Goal: Task Accomplishment & Management: Manage account settings

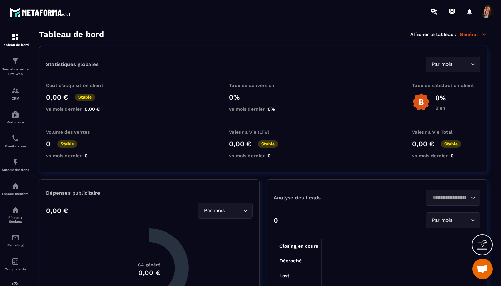
scroll to position [3080, 0]
click at [18, 67] on p "Tunnel de vente Site web" at bounding box center [15, 72] width 27 height 10
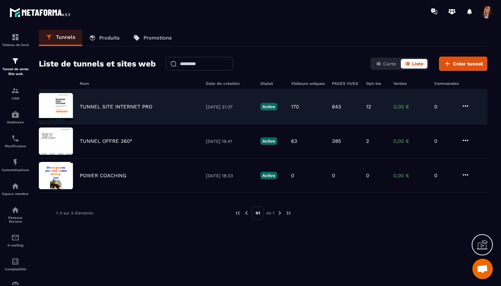
click at [114, 110] on div "TUNNEL SITE INTERNET PRO [DATE] 21:37 Active 170 643 12 0,00 € 0" at bounding box center [263, 107] width 449 height 34
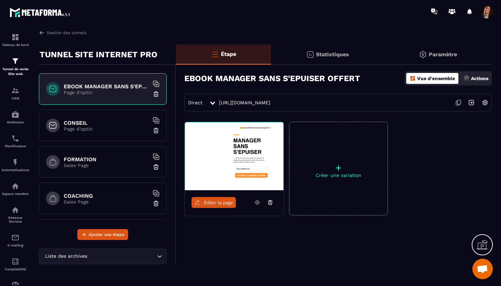
scroll to position [1, 0]
click at [92, 159] on h6 "FORMATION" at bounding box center [106, 158] width 85 height 6
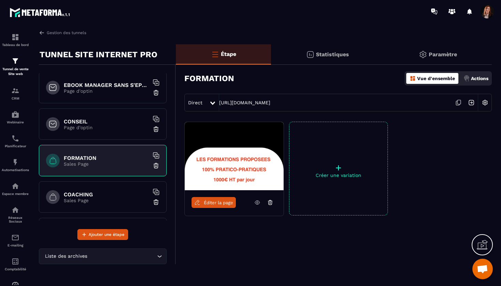
click at [458, 101] on icon at bounding box center [458, 102] width 13 height 13
click at [85, 201] on p "Sales Page" at bounding box center [106, 200] width 85 height 5
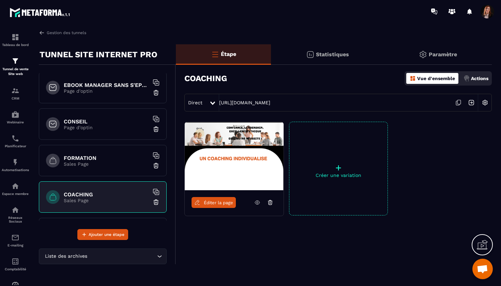
click at [459, 102] on icon at bounding box center [458, 102] width 13 height 13
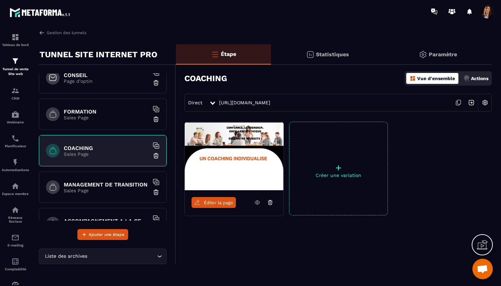
scroll to position [62, 0]
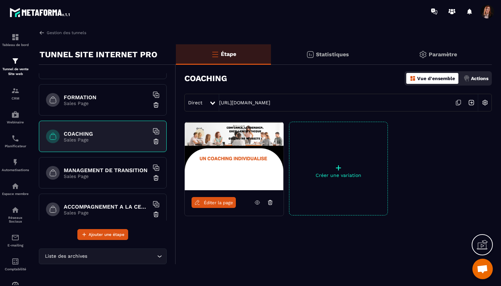
click at [124, 167] on h6 "MANAGEMENT DE TRANSITION" at bounding box center [106, 170] width 85 height 6
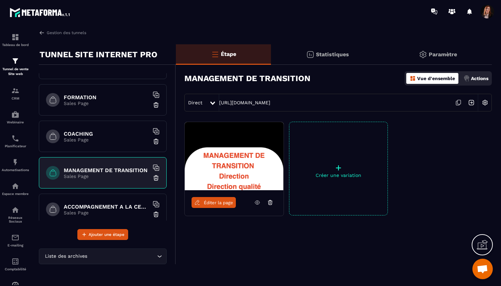
click at [457, 104] on icon at bounding box center [458, 102] width 13 height 13
click at [107, 101] on p "Sales Page" at bounding box center [106, 103] width 85 height 5
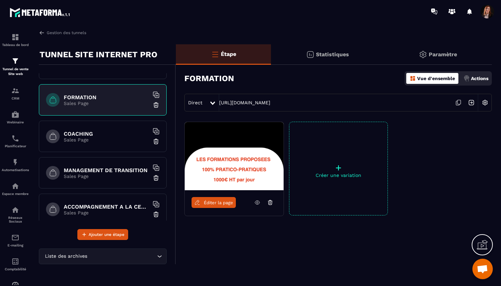
click at [460, 101] on icon at bounding box center [458, 102] width 13 height 13
